Goal: Task Accomplishment & Management: Use online tool/utility

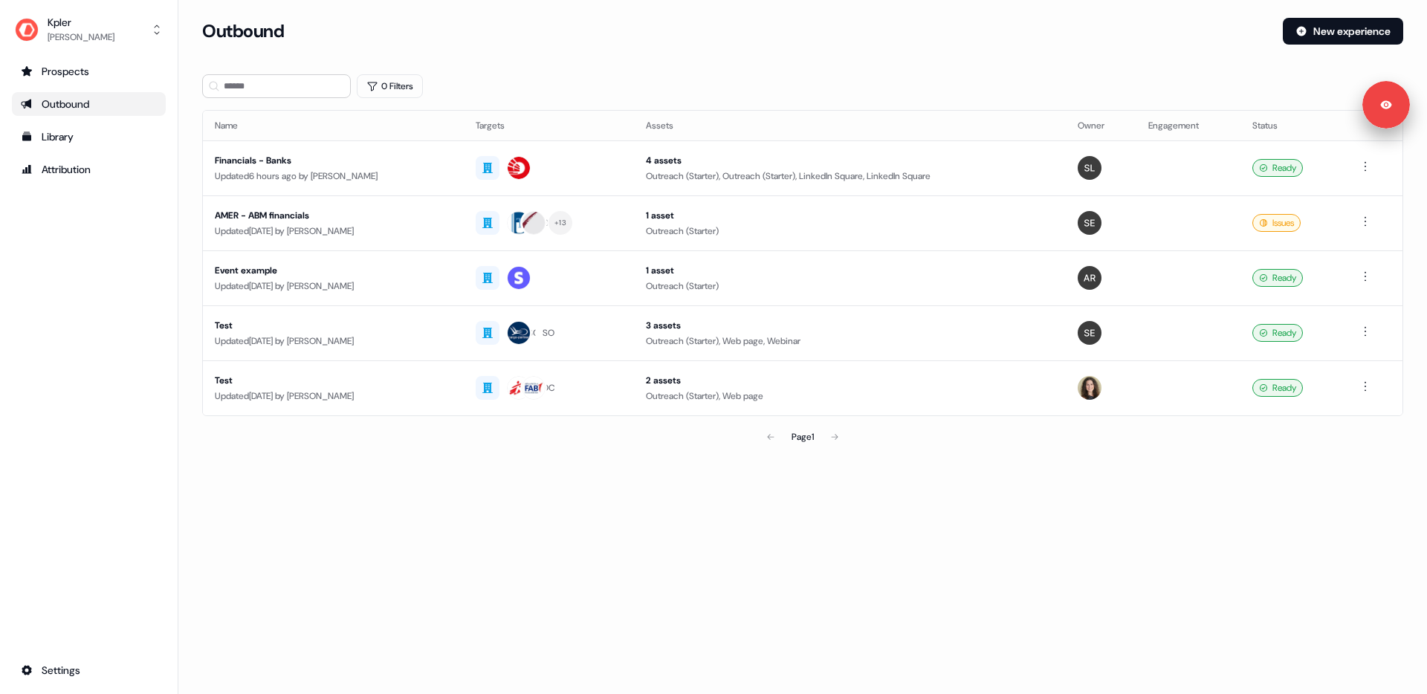
drag, startPoint x: 723, startPoint y: 442, endPoint x: 707, endPoint y: 429, distance: 20.7
click at [723, 442] on div "Page 1" at bounding box center [803, 437] width 393 height 30
click at [705, 427] on div "Page 1" at bounding box center [803, 437] width 393 height 30
click at [428, 179] on div "Updated 6 hours ago by [PERSON_NAME]" at bounding box center [333, 176] width 237 height 15
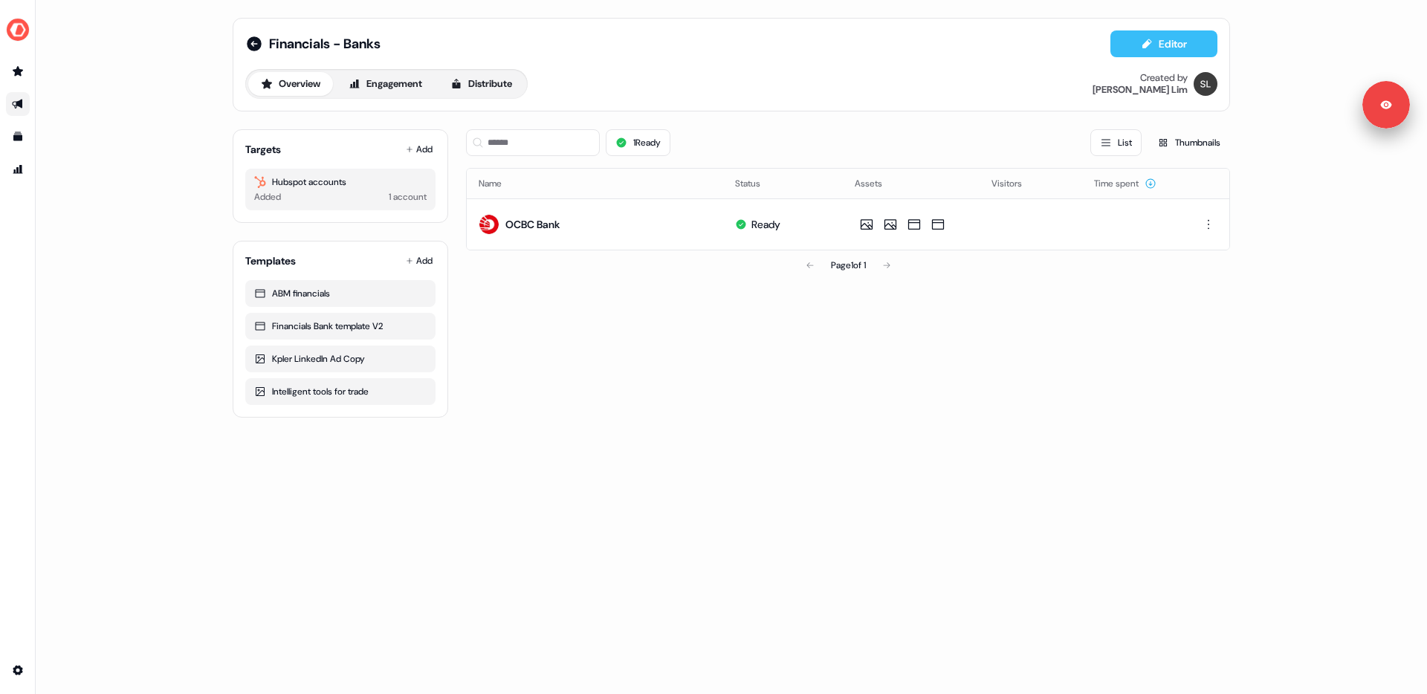
click at [1169, 40] on button "Editor" at bounding box center [1164, 43] width 107 height 27
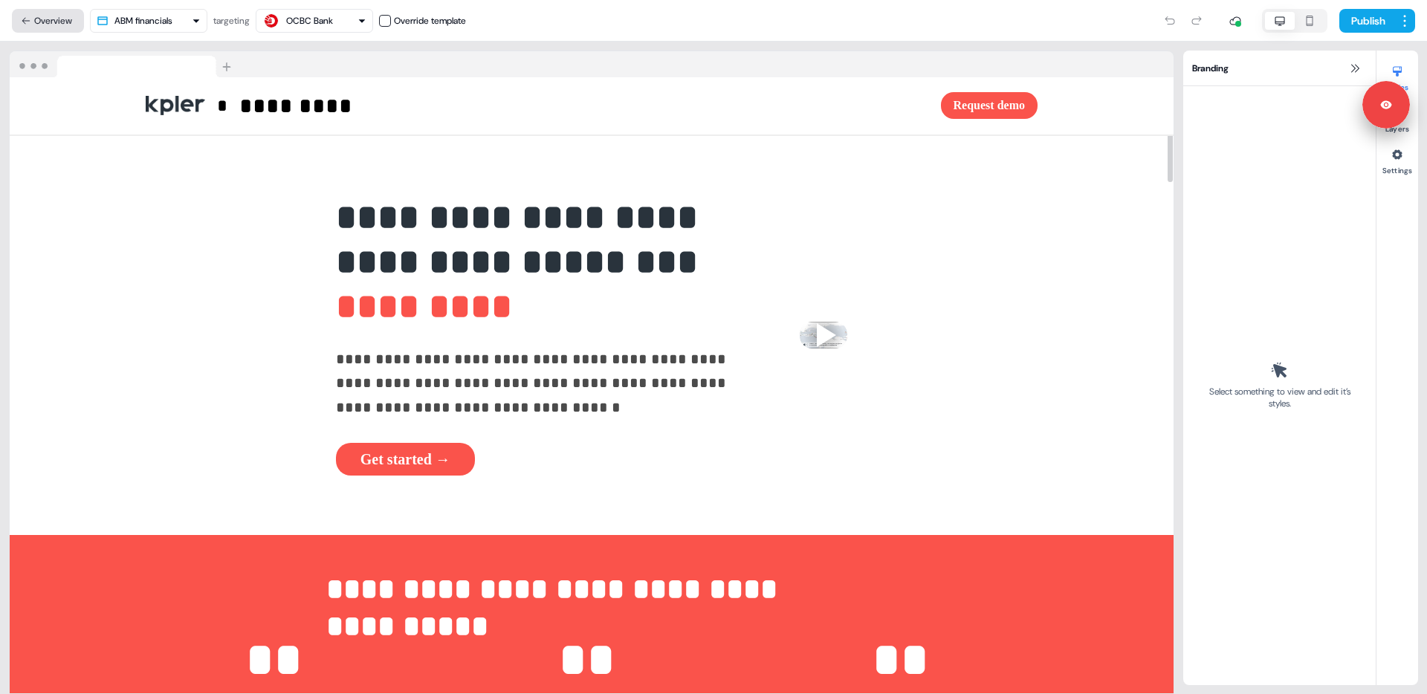
click at [25, 16] on icon at bounding box center [26, 21] width 10 height 10
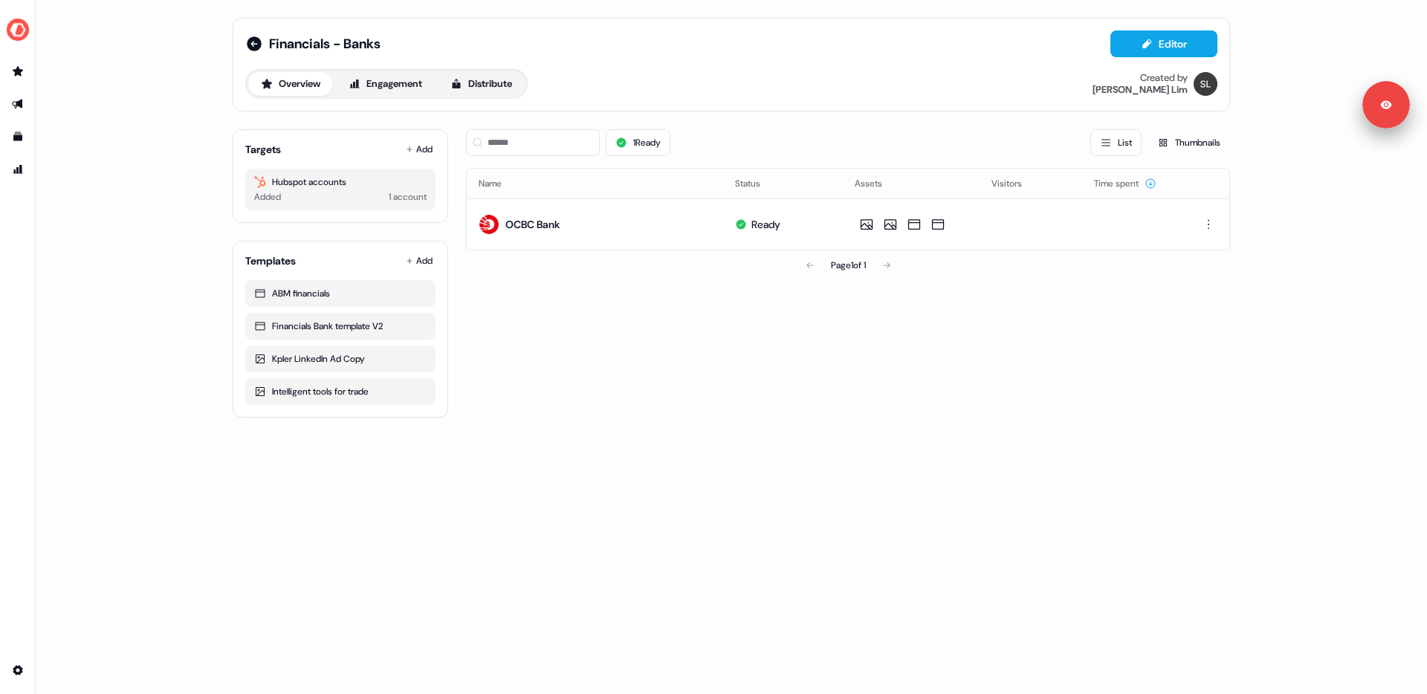
click at [590, 450] on div "Financials - Banks Editor Overview Engagement Distribute Created by [PERSON_NAM…" at bounding box center [732, 347] width 1392 height 694
click at [21, 140] on icon "Go to templates" at bounding box center [17, 136] width 9 height 9
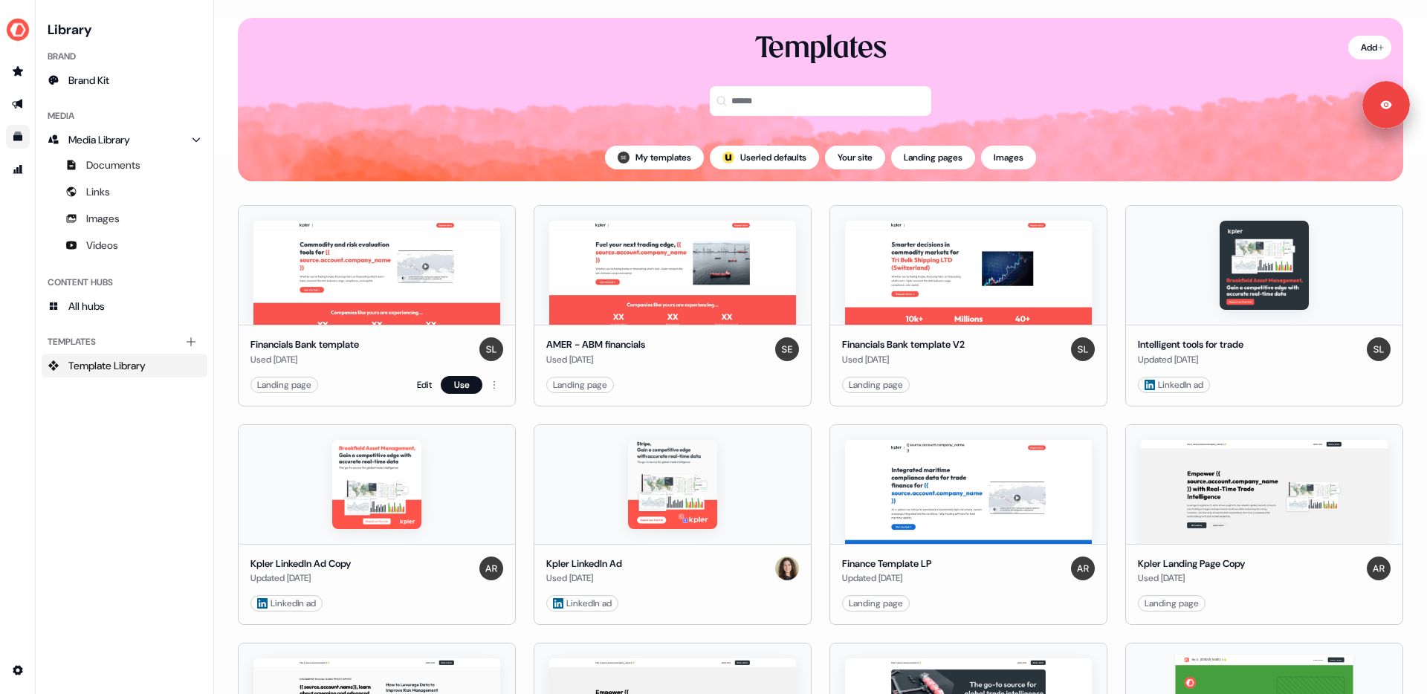
click at [410, 381] on div "Landing page Edit Use" at bounding box center [377, 385] width 253 height 18
click at [418, 386] on link "Edit" at bounding box center [424, 385] width 15 height 15
click at [419, 389] on link "Edit" at bounding box center [424, 385] width 15 height 15
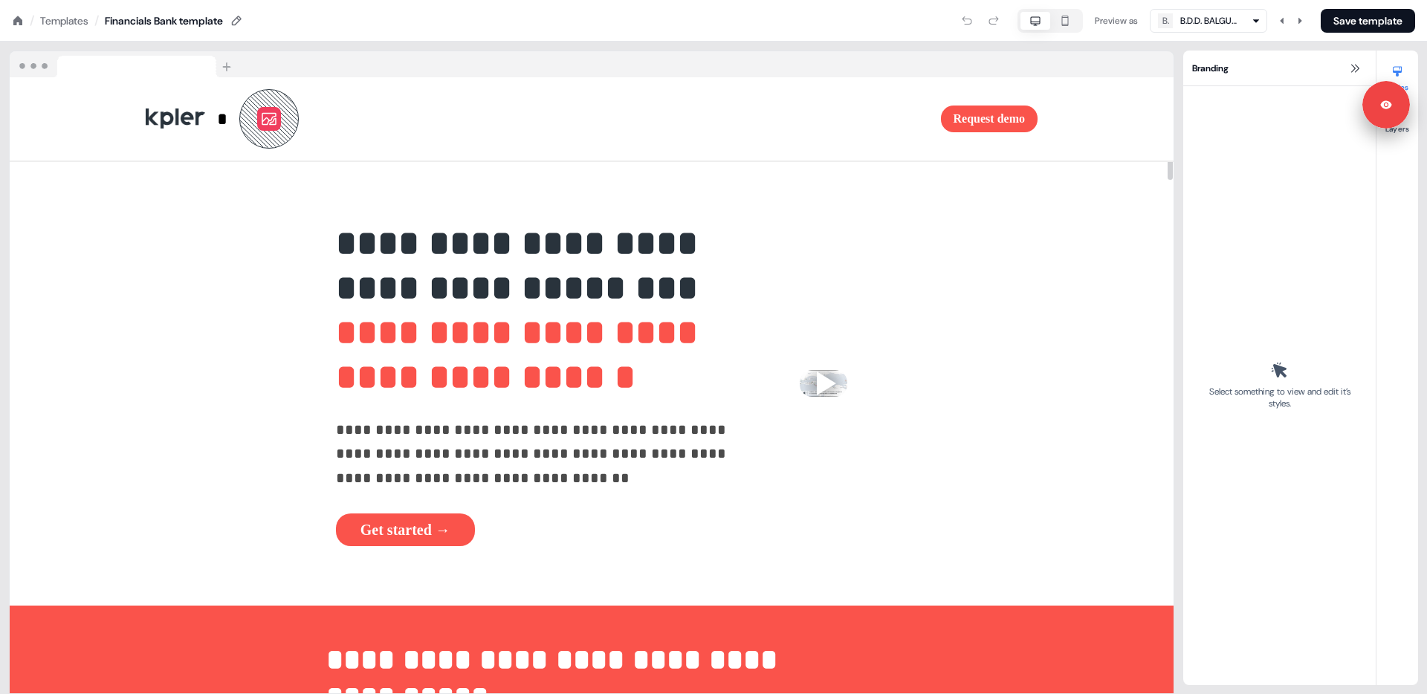
click at [17, 23] on icon at bounding box center [18, 21] width 12 height 12
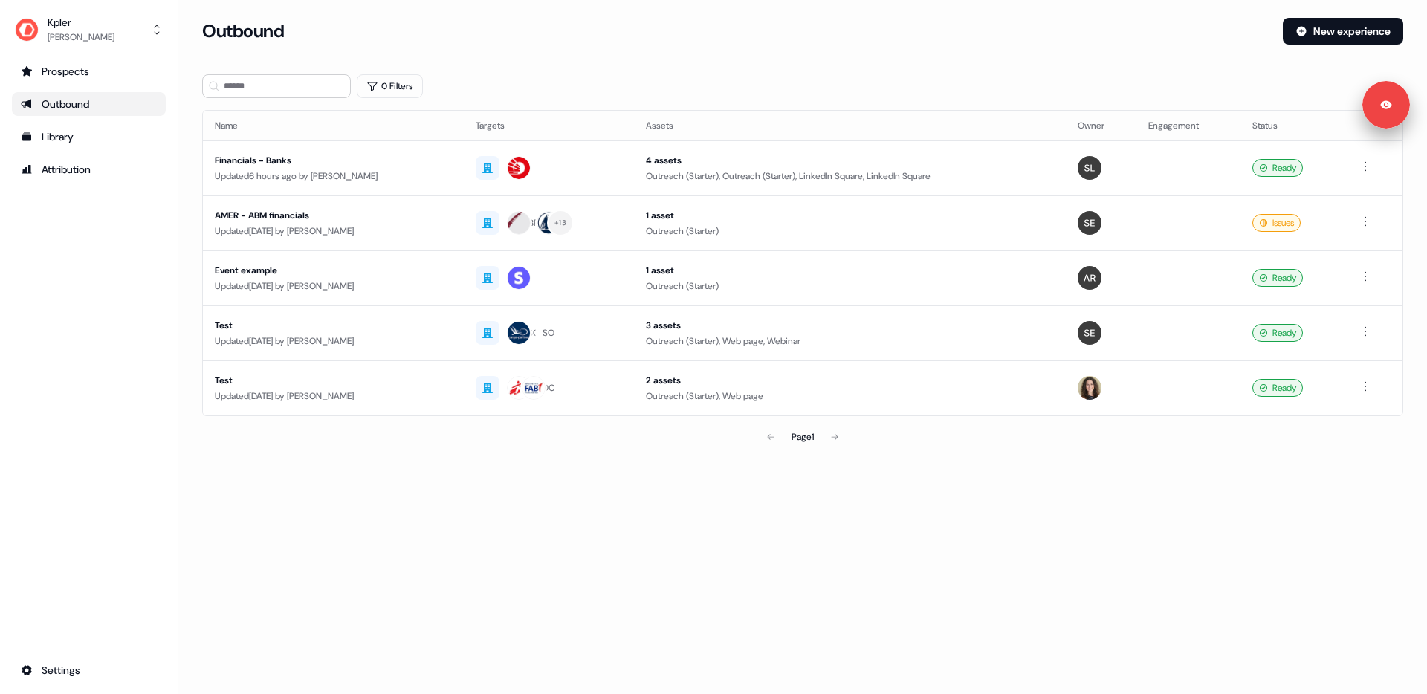
click at [88, 111] on div "Outbound" at bounding box center [89, 104] width 136 height 15
click at [74, 73] on div "Prospects" at bounding box center [89, 71] width 136 height 15
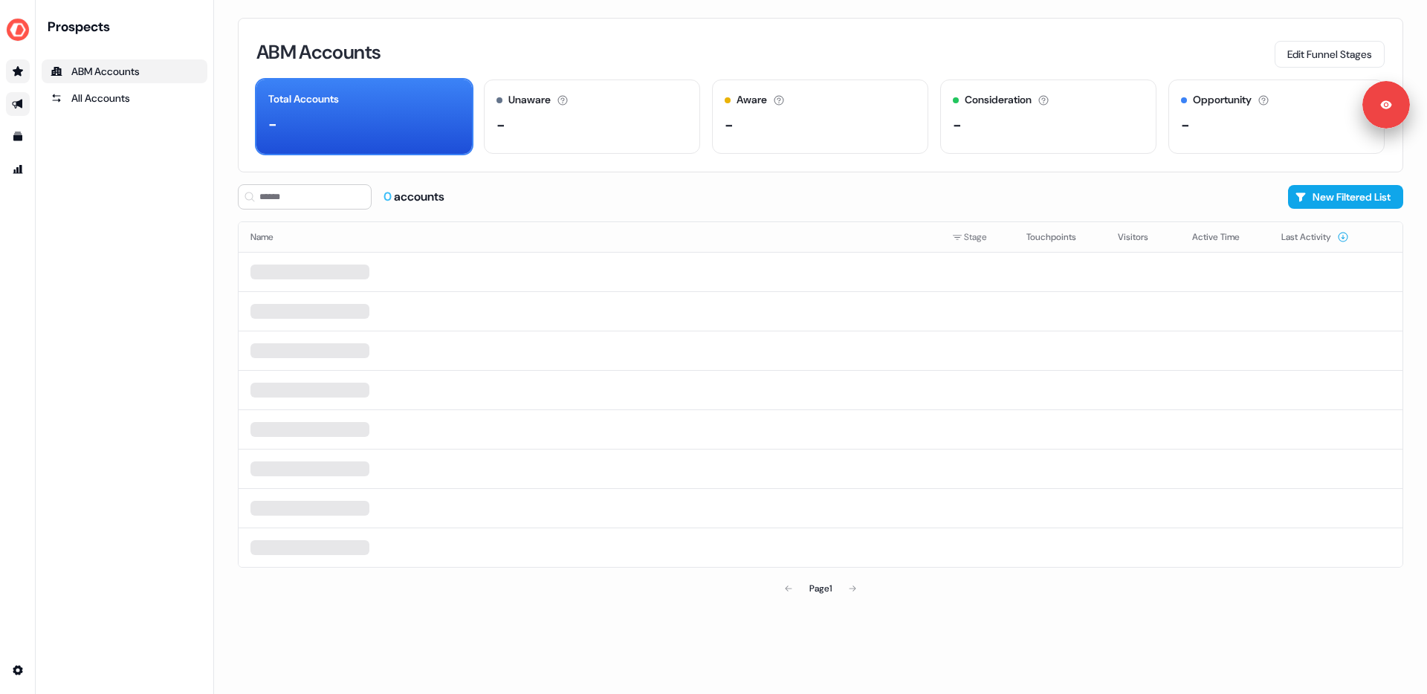
click at [10, 112] on link "Go to outbound experience" at bounding box center [18, 104] width 24 height 24
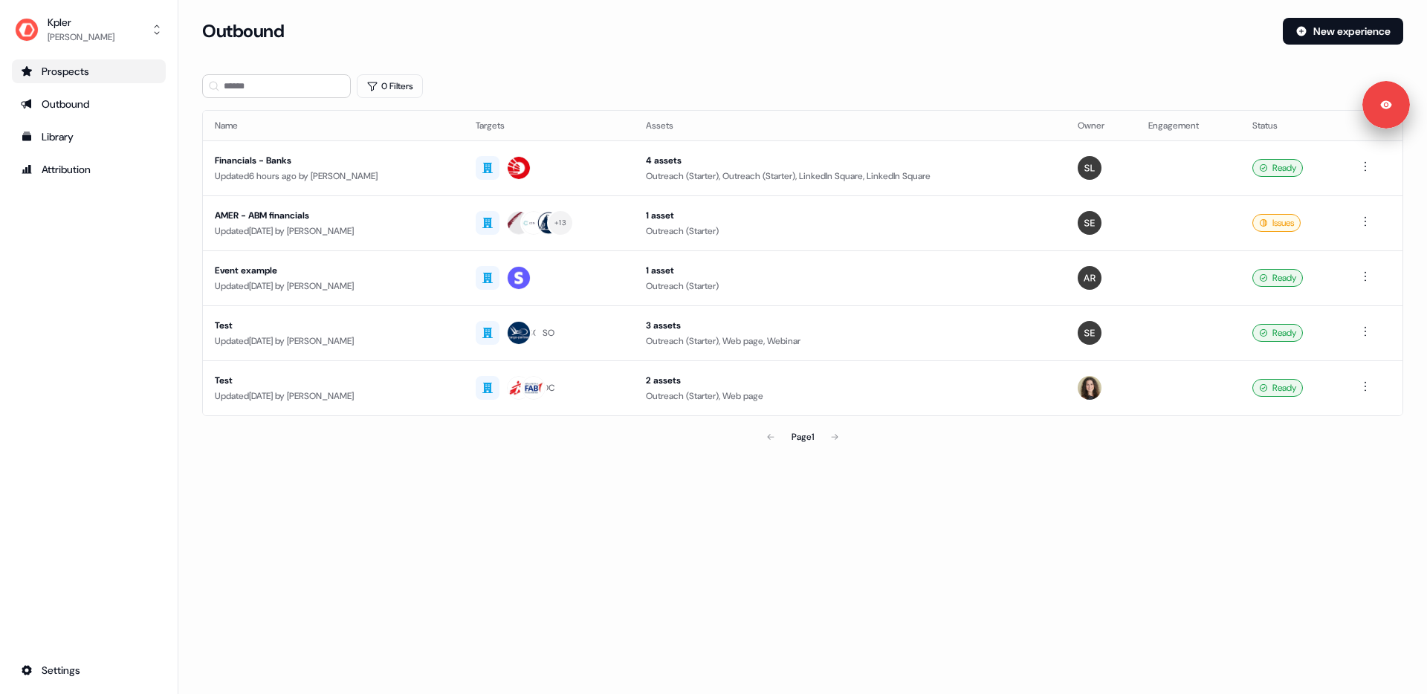
click at [190, 222] on section "Loading... Outbound New experience 0 Filters Name Targets Assets Owner Engageme…" at bounding box center [802, 256] width 1249 height 476
click at [188, 219] on section "Loading... Outbound New experience 0 Filters Name Targets Assets Owner Engageme…" at bounding box center [802, 256] width 1249 height 476
drag, startPoint x: 731, startPoint y: 632, endPoint x: 899, endPoint y: 313, distance: 360.1
click at [757, 586] on div "Loading... Outbound New experience 0 Filters Name Targets Assets Owner Engageme…" at bounding box center [802, 347] width 1249 height 694
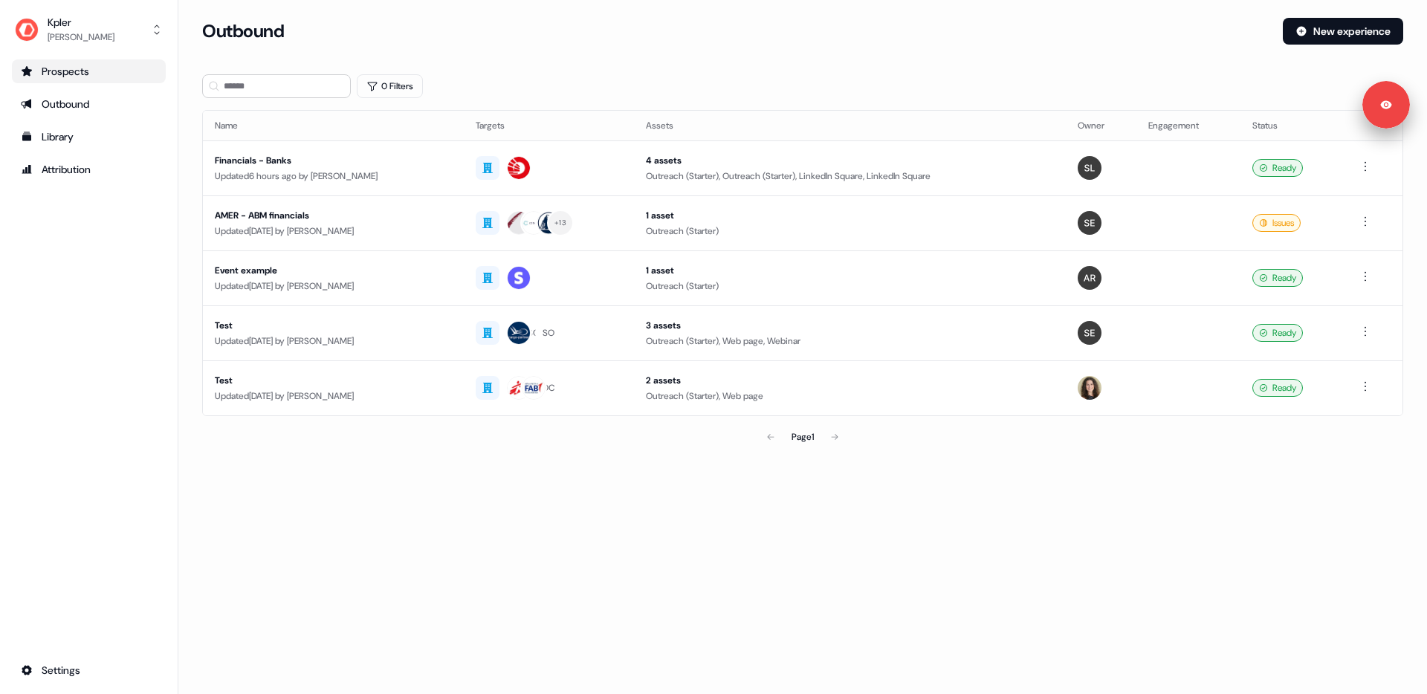
click at [510, 60] on div "Outbound New experience" at bounding box center [802, 40] width 1201 height 45
